Goal: Task Accomplishment & Management: Manage account settings

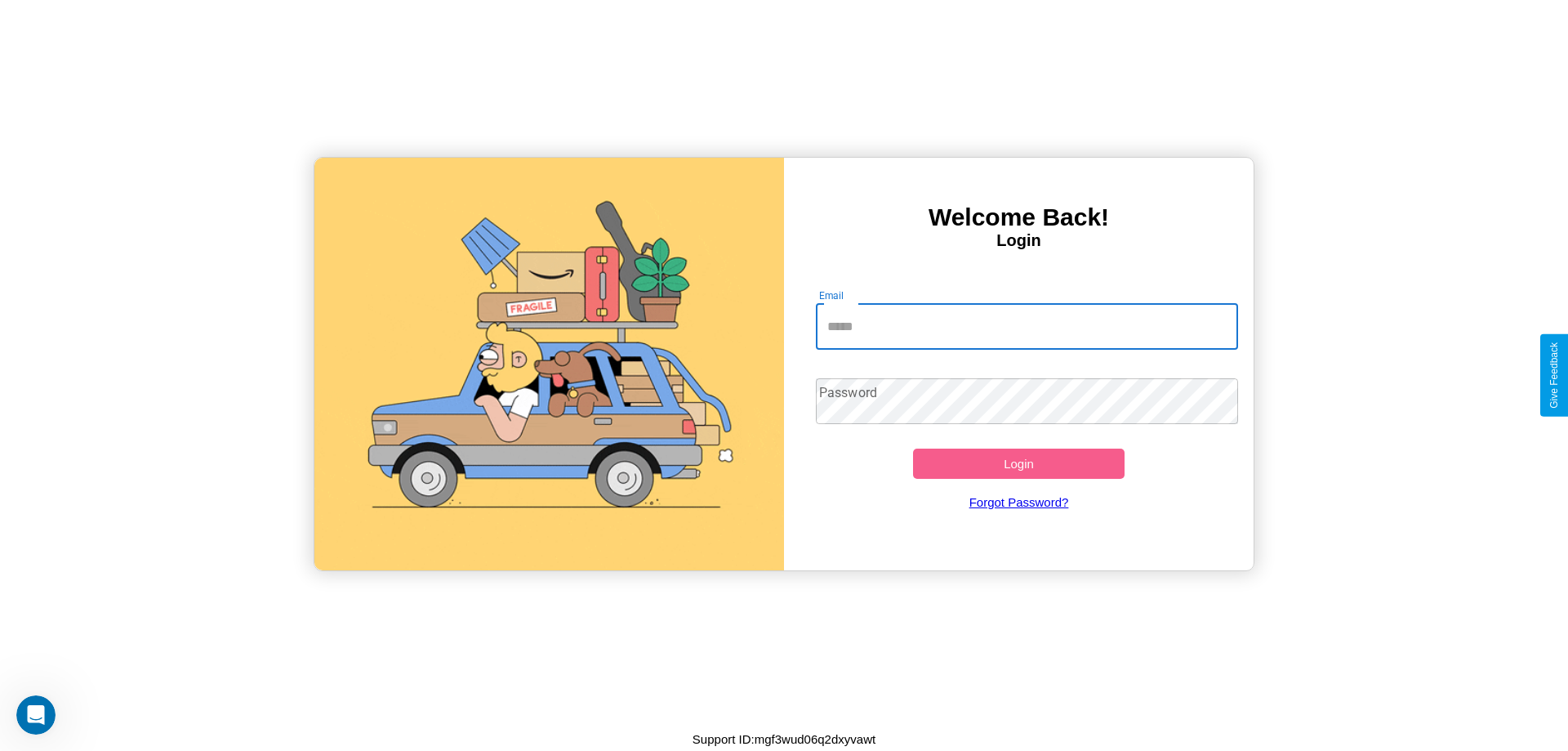
click at [1027, 326] on input "Email" at bounding box center [1028, 326] width 423 height 46
type input "**********"
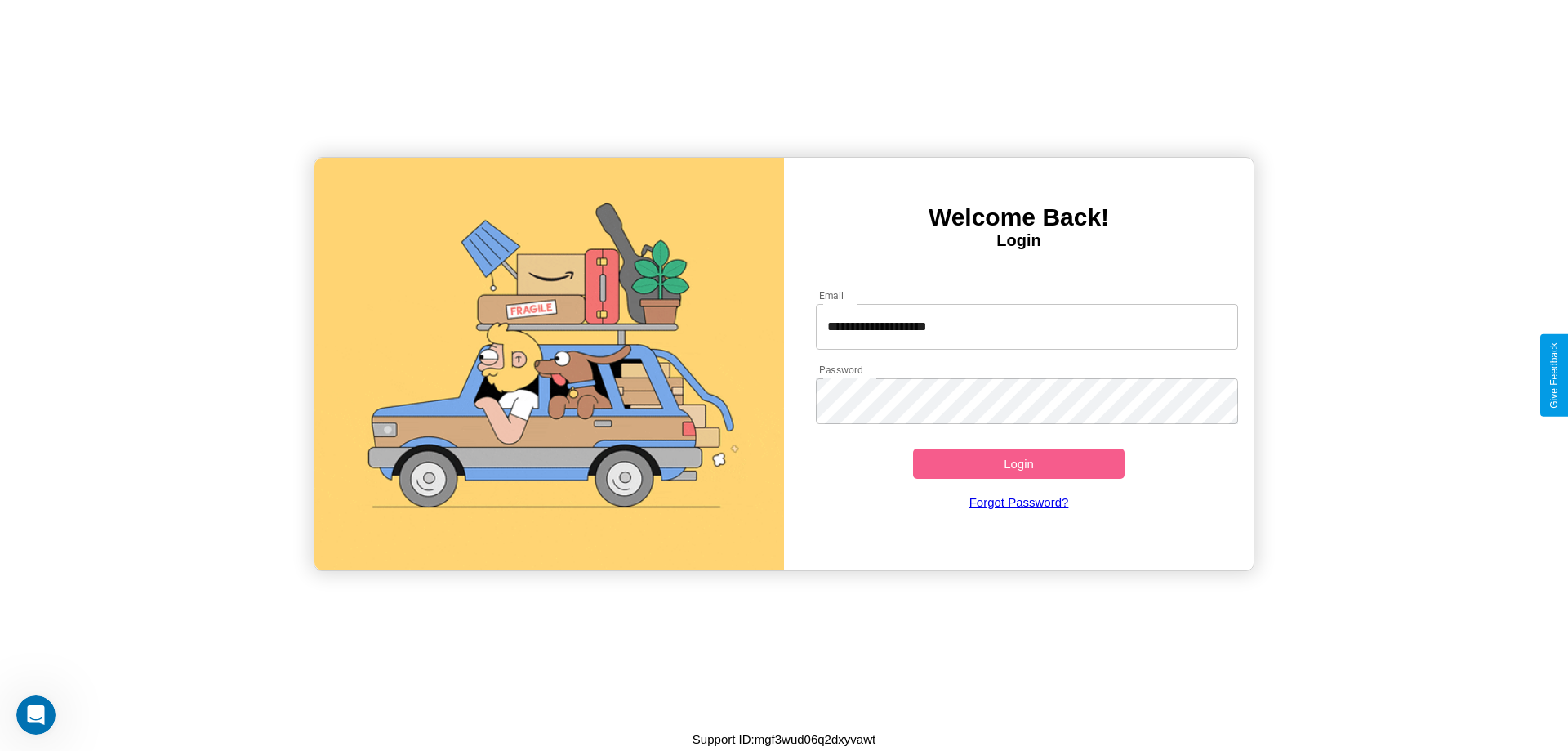
click at [1018, 463] on button "Login" at bounding box center [1019, 463] width 211 height 30
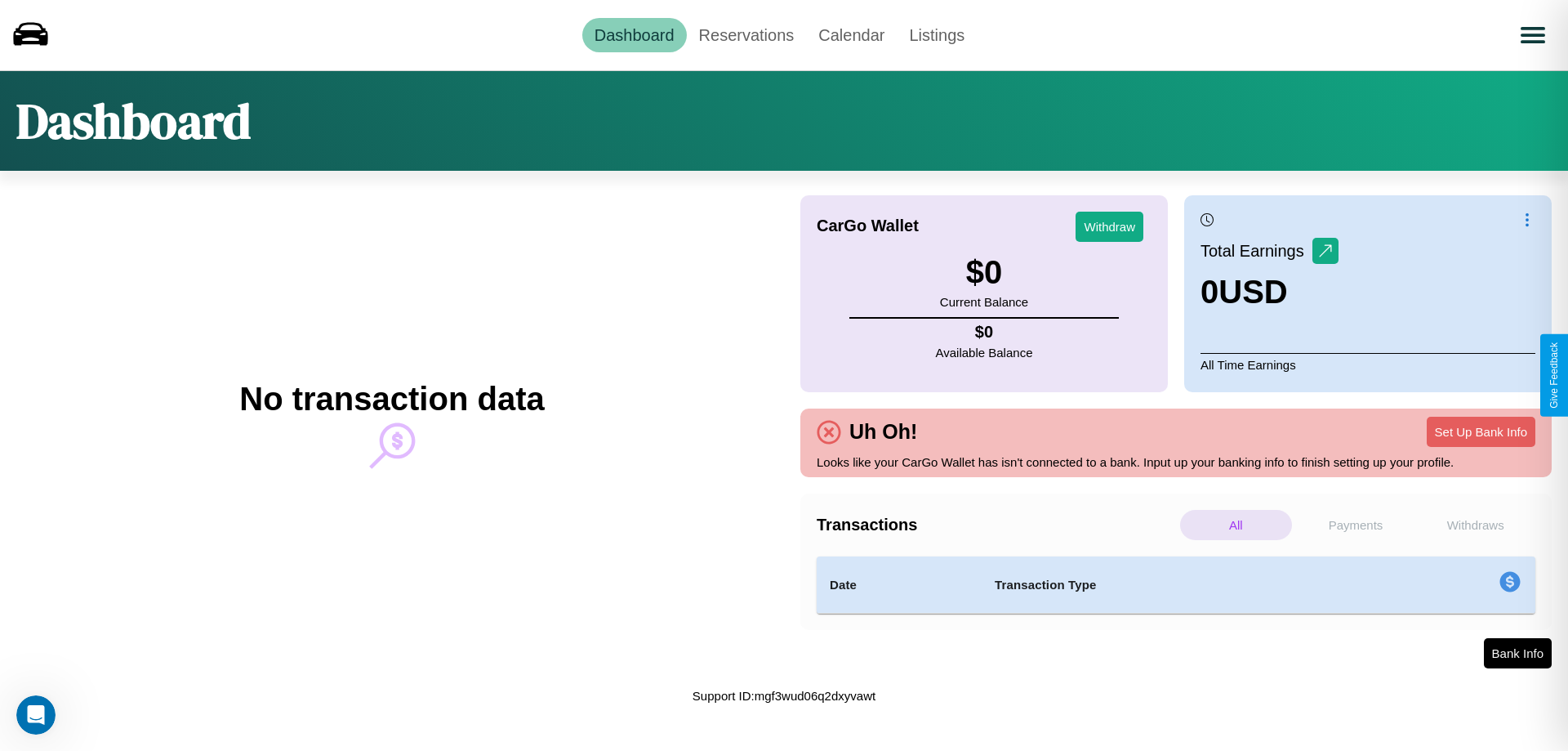
click at [1475, 525] on p "Withdraws" at bounding box center [1475, 525] width 112 height 30
click at [1356, 525] on p "Payments" at bounding box center [1356, 525] width 112 height 30
click at [1235, 525] on p "All" at bounding box center [1236, 525] width 112 height 30
click at [746, 34] on link "Reservations" at bounding box center [747, 34] width 120 height 34
